Goal: Task Accomplishment & Management: Use online tool/utility

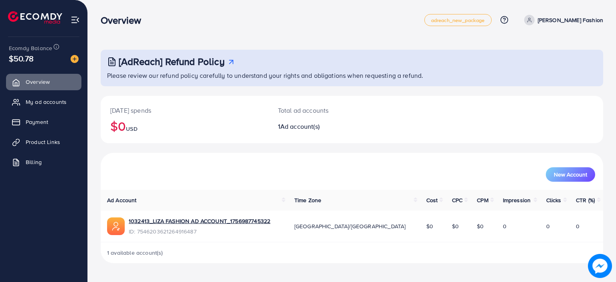
click at [288, 127] on span "Ad account(s)" at bounding box center [299, 126] width 39 height 9
click at [73, 58] on img at bounding box center [75, 59] width 8 height 8
click at [76, 15] on img at bounding box center [75, 19] width 9 height 9
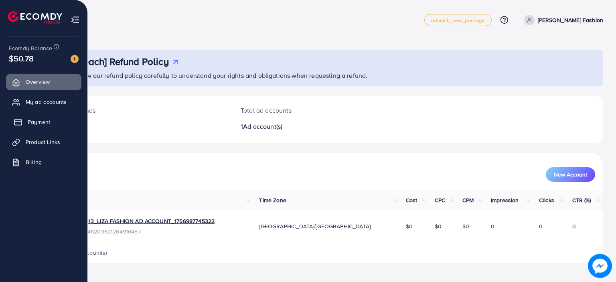
click at [51, 121] on link "Payment" at bounding box center [43, 122] width 75 height 16
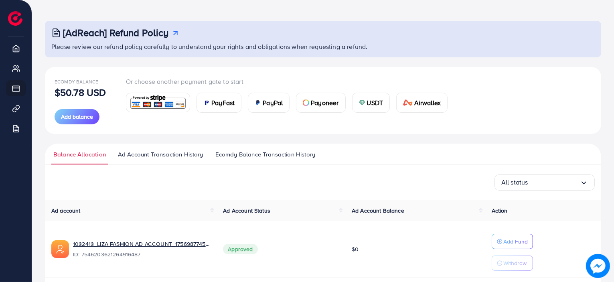
scroll to position [18, 0]
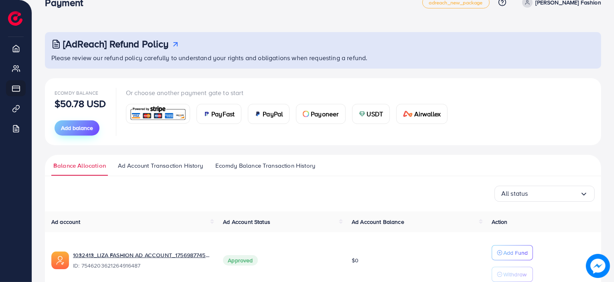
click at [92, 128] on span "Add balance" at bounding box center [77, 128] width 32 height 8
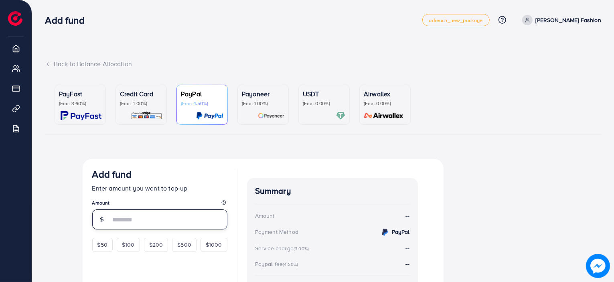
click at [135, 216] on input "number" at bounding box center [169, 219] width 117 height 20
click at [51, 66] on div "Back to Balance Allocation" at bounding box center [323, 63] width 557 height 9
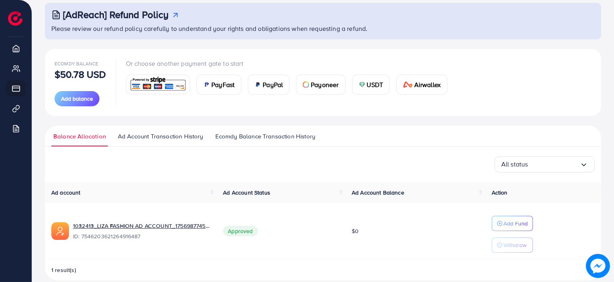
scroll to position [58, 0]
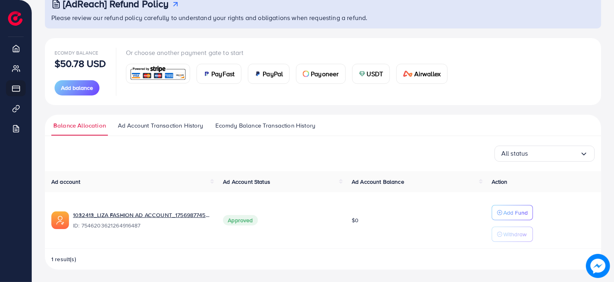
click at [359, 217] on span "$0" at bounding box center [355, 220] width 7 height 8
click at [375, 179] on span "Ad Account Balance" at bounding box center [378, 182] width 53 height 8
click at [502, 210] on icon "button" at bounding box center [500, 213] width 6 height 6
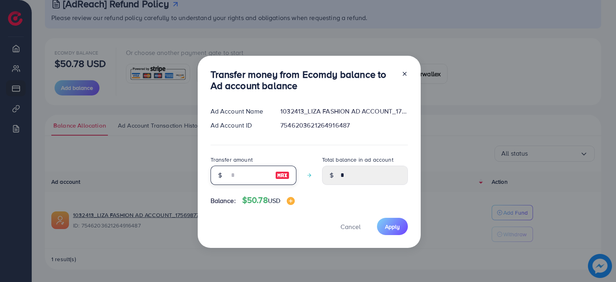
click at [247, 179] on input "number" at bounding box center [249, 175] width 40 height 19
type input "*"
type input "****"
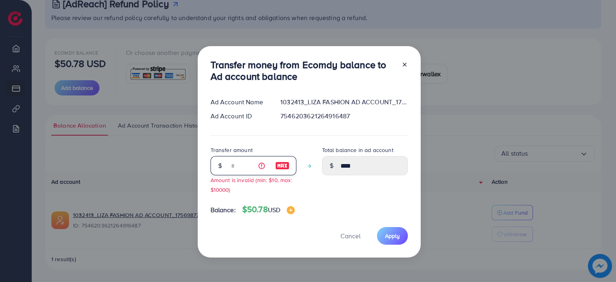
type input "**"
type input "*****"
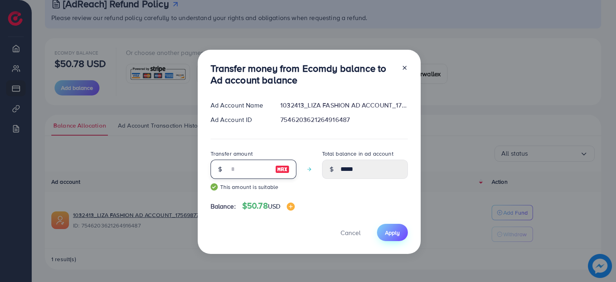
type input "**"
click at [399, 227] on button "Apply" at bounding box center [392, 232] width 31 height 17
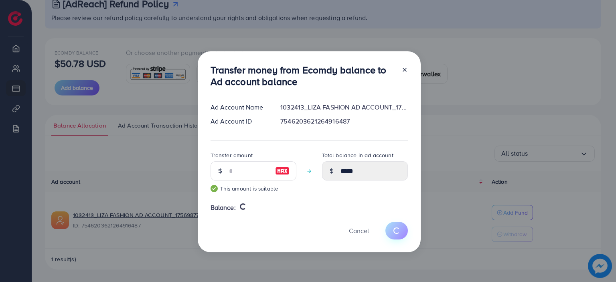
type input "*"
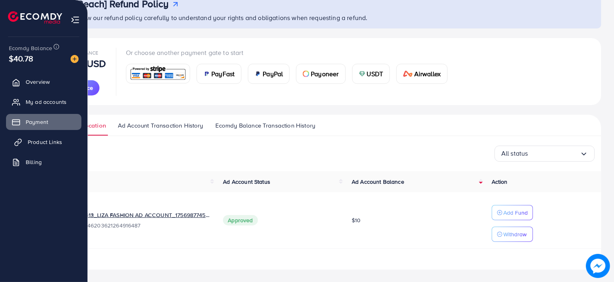
click at [48, 146] on link "Product Links" at bounding box center [43, 142] width 75 height 16
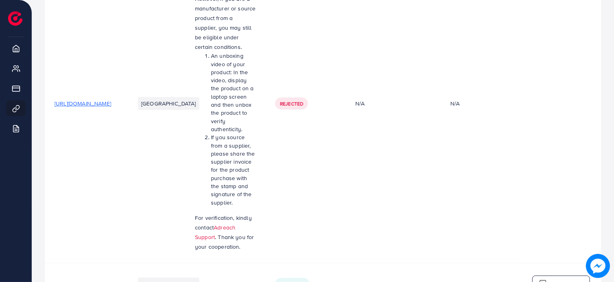
scroll to position [225, 0]
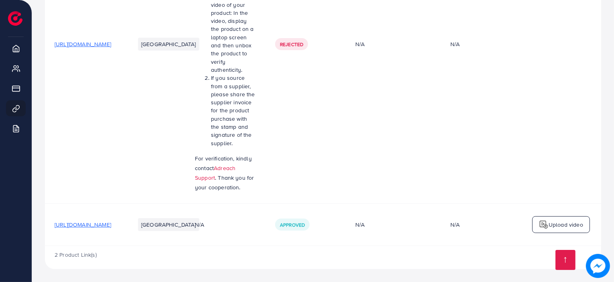
click at [551, 224] on p "Upload video" at bounding box center [566, 225] width 35 height 10
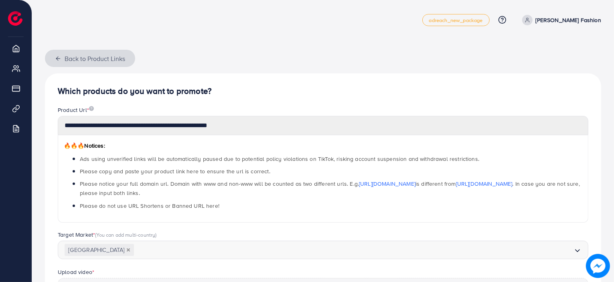
click at [57, 59] on icon "button" at bounding box center [58, 58] width 6 height 6
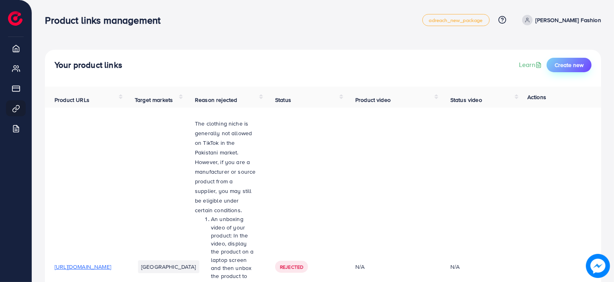
click at [562, 68] on span "Create new" at bounding box center [569, 65] width 29 height 8
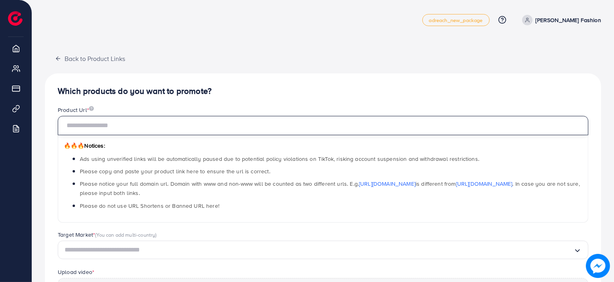
click at [293, 118] on input "text" at bounding box center [323, 125] width 531 height 19
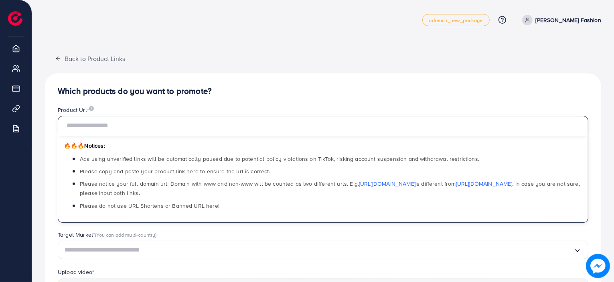
paste input "**********"
type input "**********"
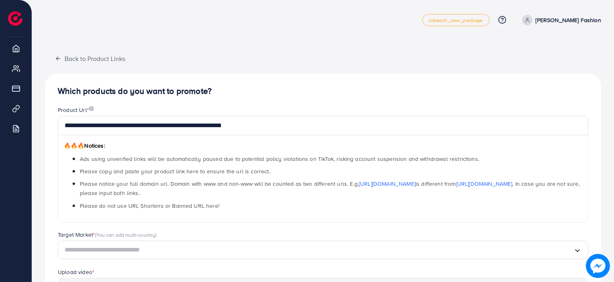
click at [311, 106] on div "Product Url *" at bounding box center [323, 111] width 531 height 10
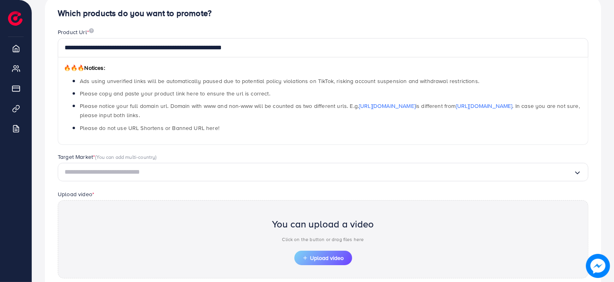
scroll to position [120, 0]
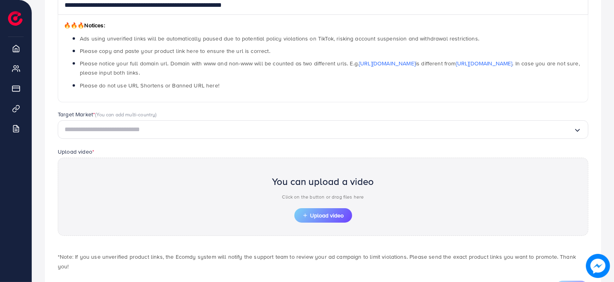
click at [204, 137] on div "Loading..." at bounding box center [323, 129] width 531 height 19
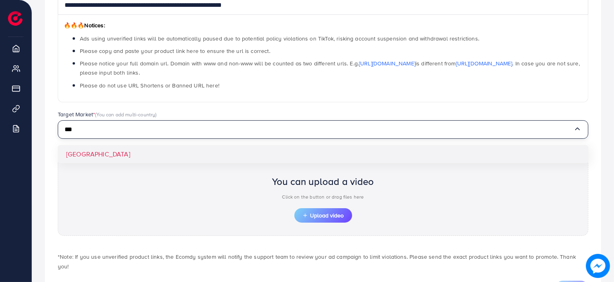
type input "***"
click at [202, 151] on div "**********" at bounding box center [323, 130] width 557 height 355
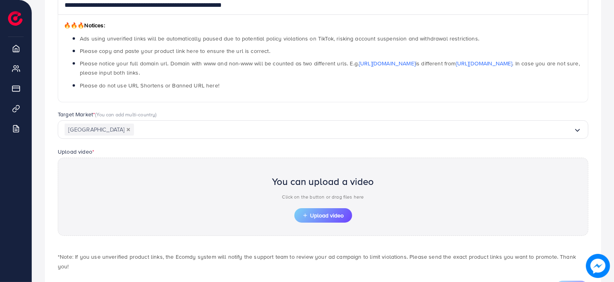
click at [294, 209] on div "You can upload a video Click on the button or drag files here Upload video" at bounding box center [323, 197] width 531 height 78
click at [306, 211] on button "Upload video" at bounding box center [324, 215] width 58 height 14
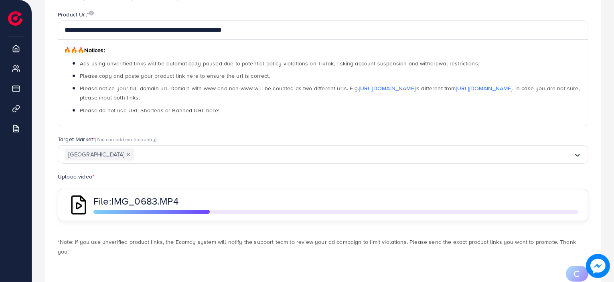
scroll to position [111, 0]
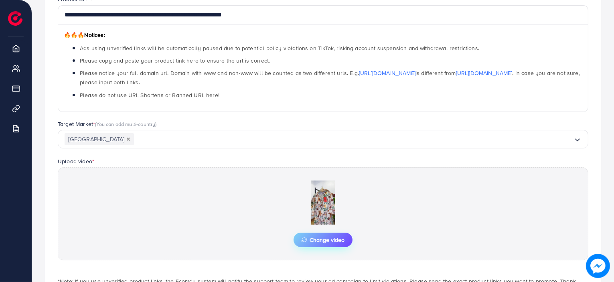
click at [307, 239] on span "Change video" at bounding box center [323, 240] width 43 height 6
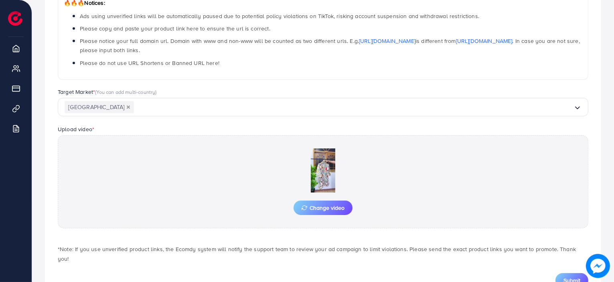
scroll to position [164, 0]
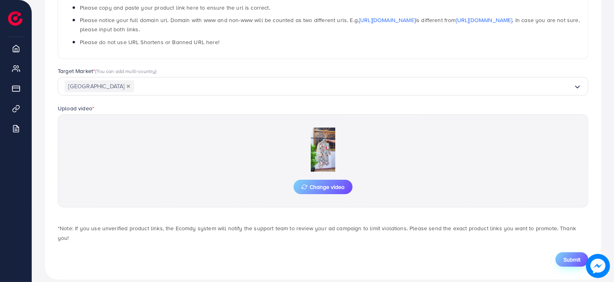
click at [579, 256] on span "Submit" at bounding box center [572, 260] width 17 height 8
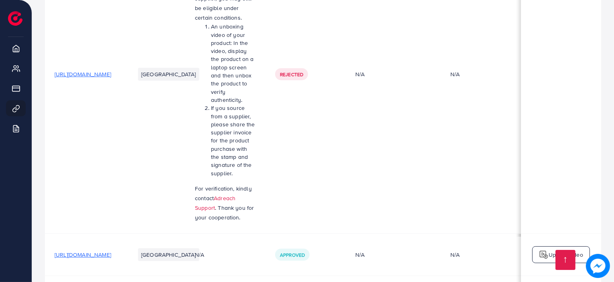
scroll to position [269, 0]
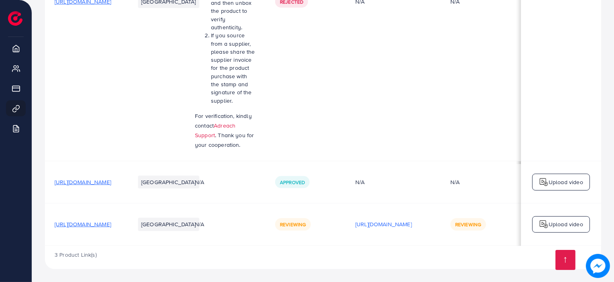
click at [441, 130] on td "N/A" at bounding box center [393, 1] width 95 height 319
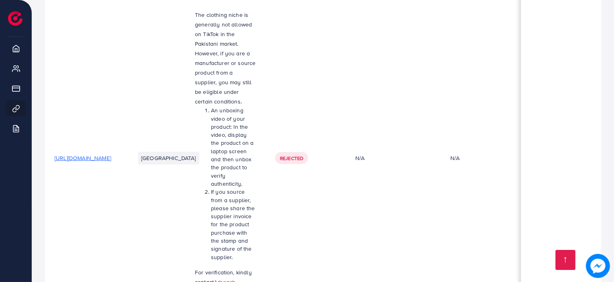
scroll to position [40, 0]
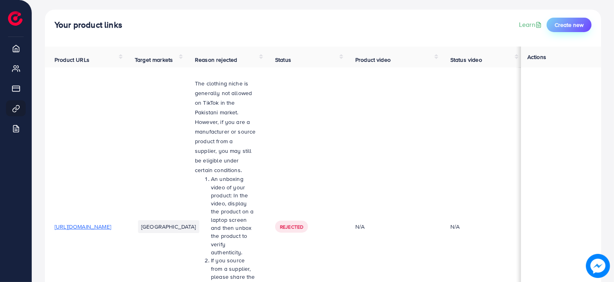
click at [555, 22] on button "Create new" at bounding box center [569, 25] width 45 height 14
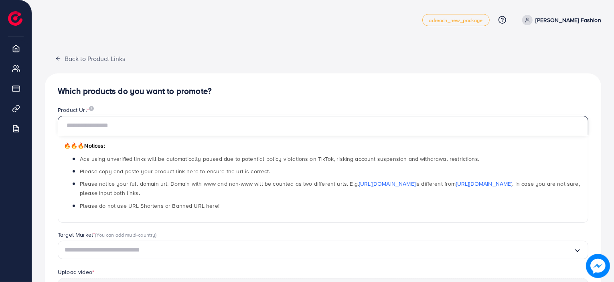
click at [286, 118] on input "text" at bounding box center [323, 125] width 531 height 19
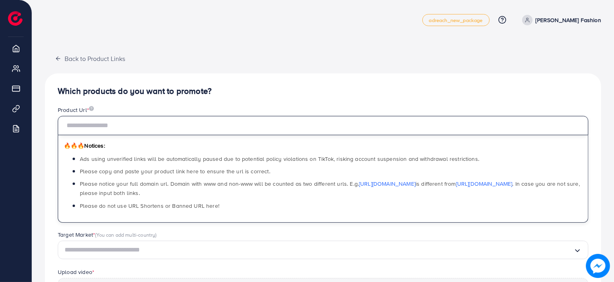
click at [286, 130] on input "text" at bounding box center [323, 125] width 531 height 19
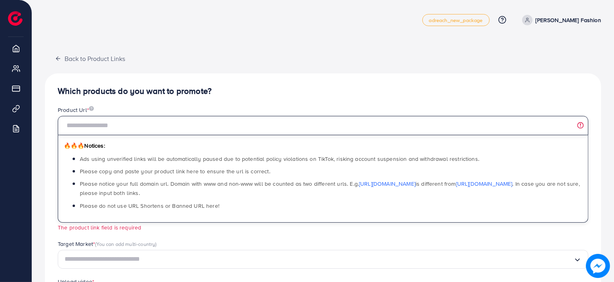
click at [254, 122] on input "text" at bounding box center [323, 125] width 531 height 19
paste input "**********"
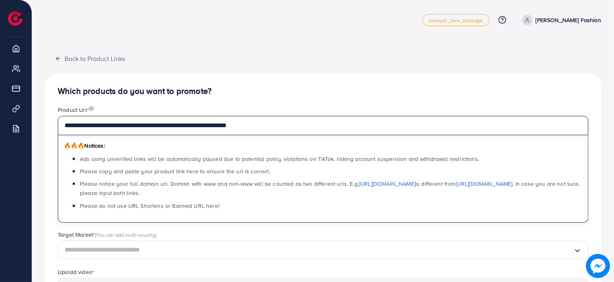
type input "**********"
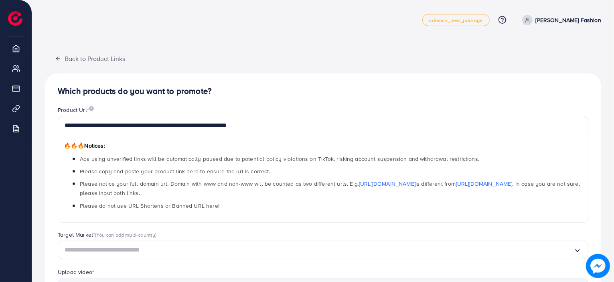
click at [292, 90] on h4 "Which products do you want to promote?" at bounding box center [323, 91] width 531 height 10
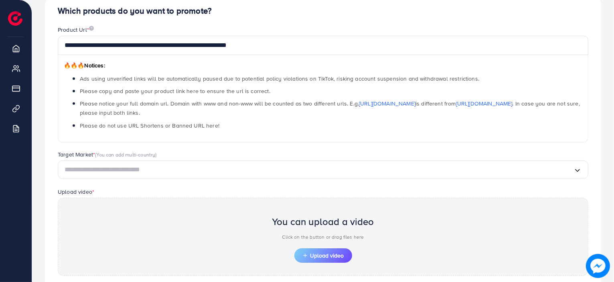
click at [169, 168] on input "Search for option" at bounding box center [319, 170] width 509 height 12
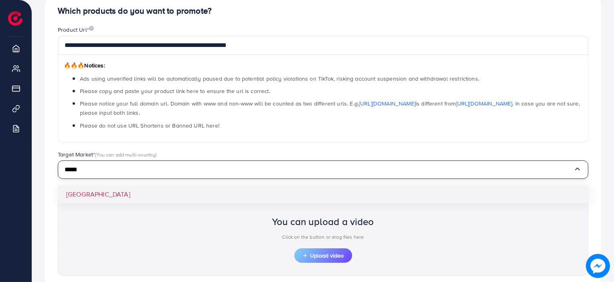
type input "*****"
click at [177, 189] on div "**********" at bounding box center [323, 170] width 557 height 355
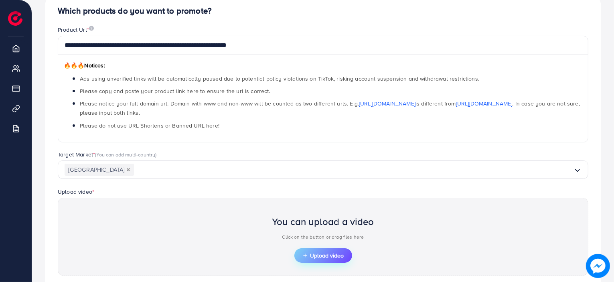
click at [313, 258] on span "Upload video" at bounding box center [324, 256] width 42 height 6
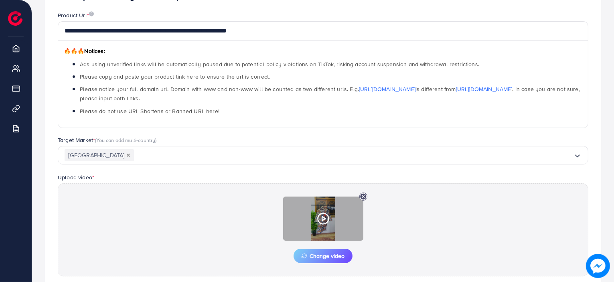
scroll to position [120, 0]
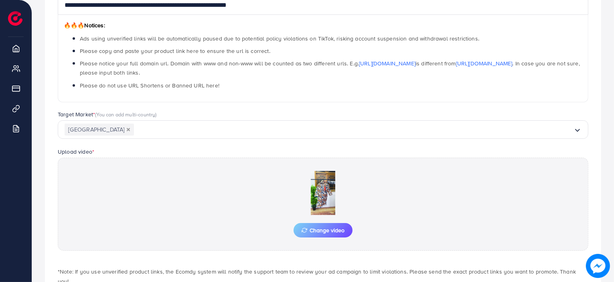
click at [316, 242] on div "Change video" at bounding box center [323, 204] width 531 height 93
click at [324, 230] on span "Change video" at bounding box center [323, 231] width 43 height 6
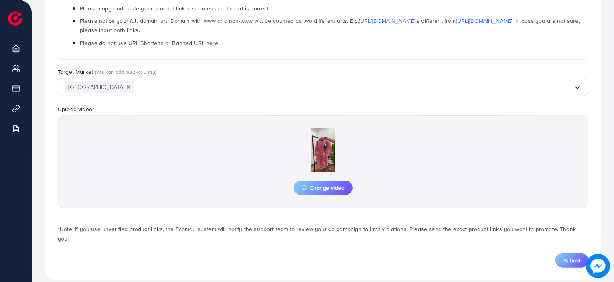
scroll to position [164, 0]
click at [583, 252] on button "Submit" at bounding box center [572, 259] width 33 height 14
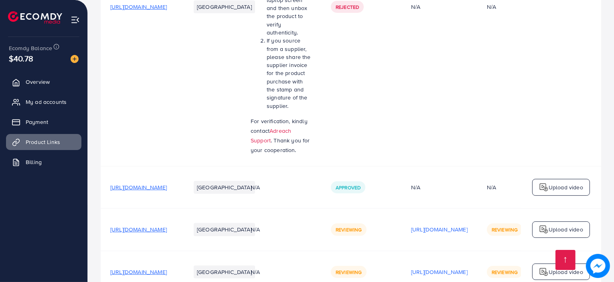
scroll to position [311, 0]
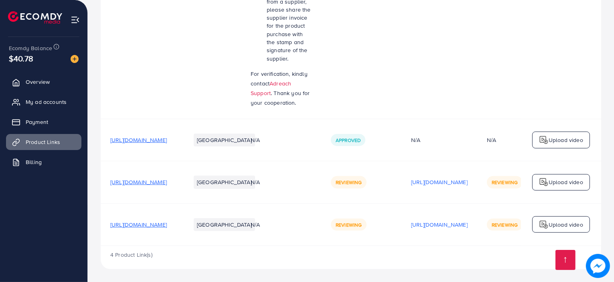
click at [547, 139] on img at bounding box center [544, 140] width 10 height 10
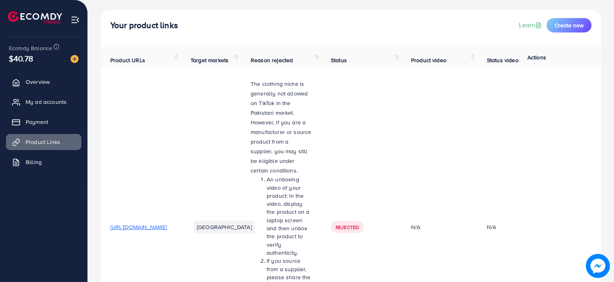
scroll to position [40, 0]
click at [157, 231] on span "[URL][DOMAIN_NAME]" at bounding box center [138, 227] width 57 height 8
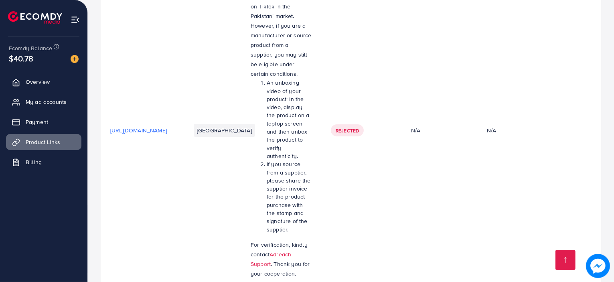
scroll to position [281, 0]
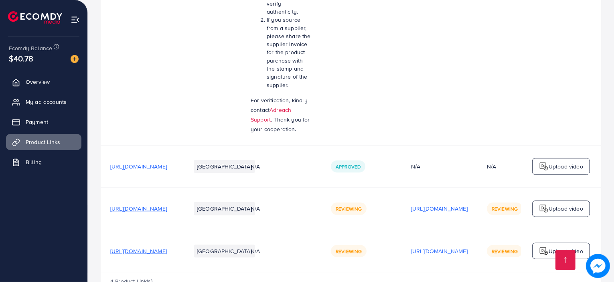
click at [167, 167] on span "[URL][DOMAIN_NAME]" at bounding box center [138, 167] width 57 height 8
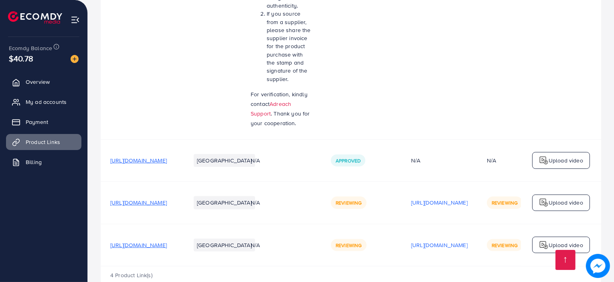
scroll to position [311, 0]
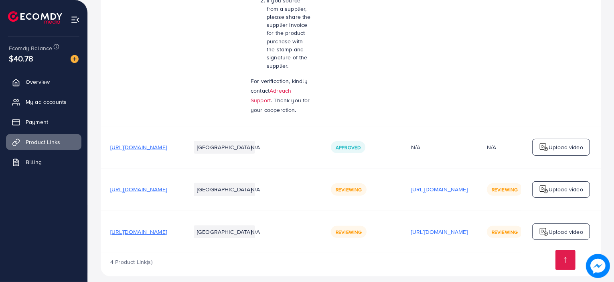
scroll to position [311, 0]
